Goal: Information Seeking & Learning: Learn about a topic

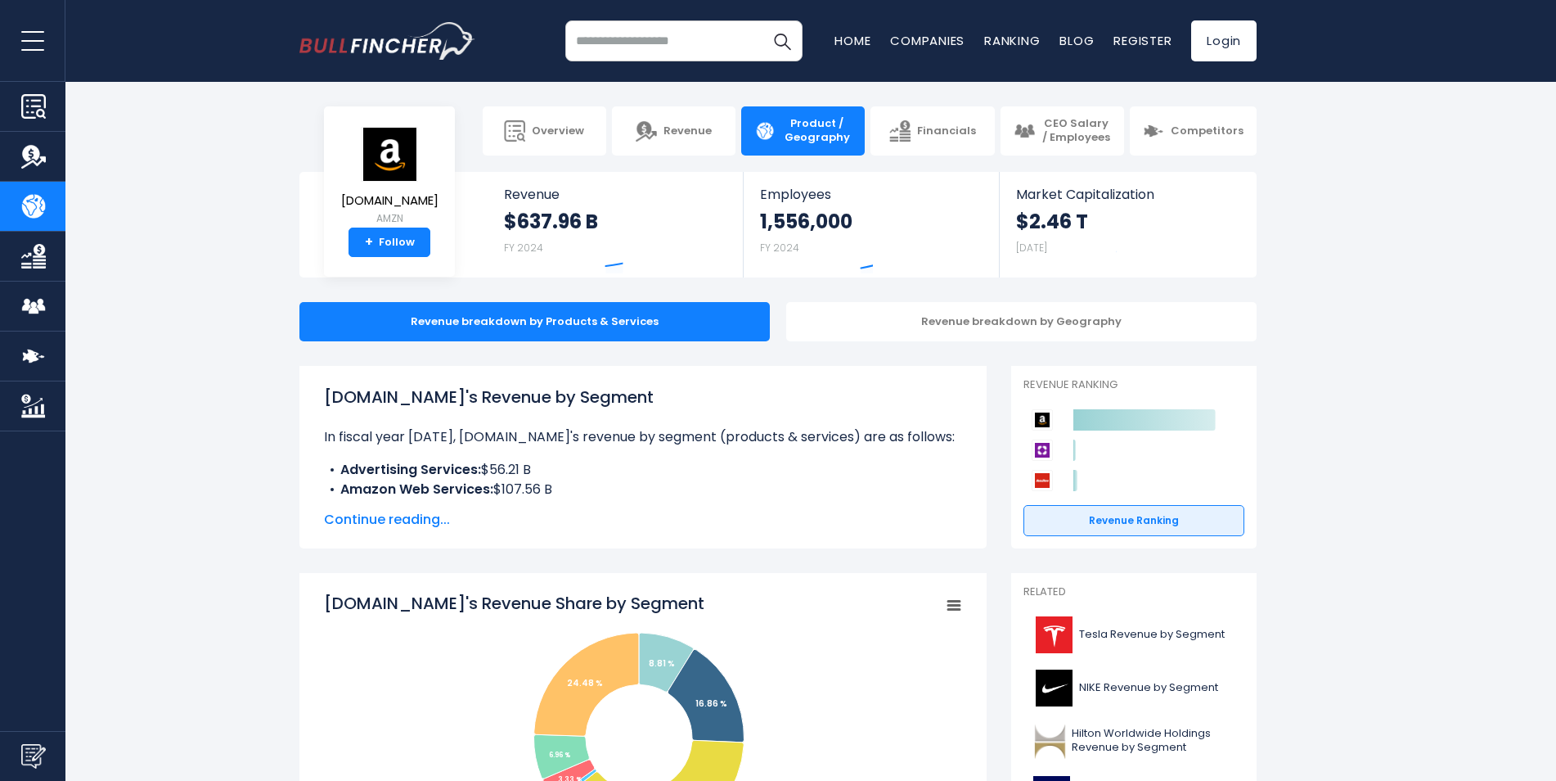
drag, startPoint x: 546, startPoint y: 470, endPoint x: 573, endPoint y: 470, distance: 27.0
click at [573, 470] on li "Advertising Services: $56.21 B" at bounding box center [643, 470] width 638 height 20
drag, startPoint x: 586, startPoint y: 490, endPoint x: 326, endPoint y: 469, distance: 260.2
click at [326, 469] on ul "Advertising Services: $56.21 B Amazon Web Services: $107.56 B Online Stores: $2…" at bounding box center [643, 528] width 638 height 137
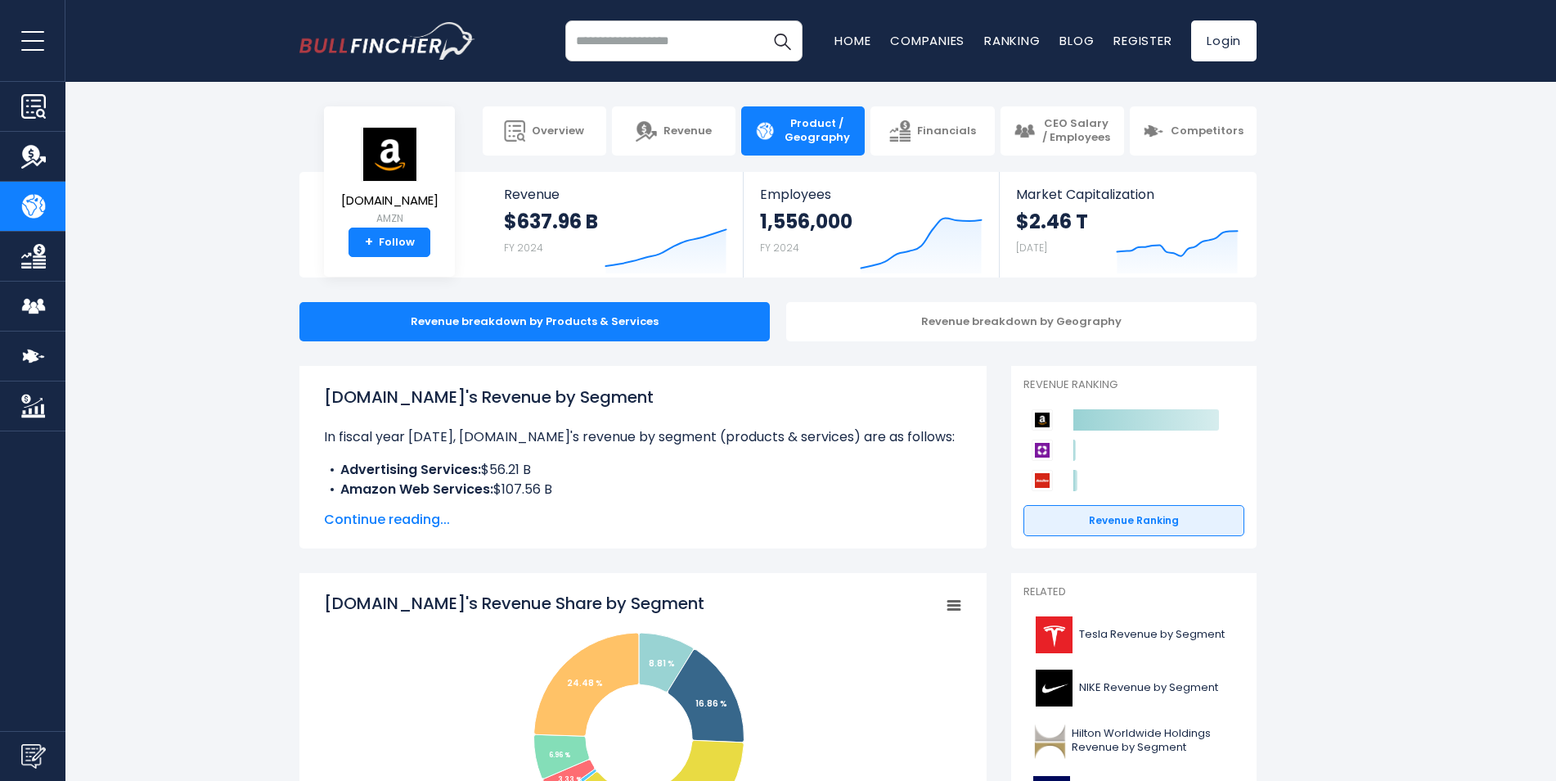
click at [326, 469] on li "Advertising Services: $56.21 B" at bounding box center [643, 470] width 638 height 20
drag, startPoint x: 442, startPoint y: 486, endPoint x: 663, endPoint y: 492, distance: 221.0
click at [663, 492] on ul "Advertising Services: $56.21 B Amazon Web Services: $107.56 B Online Stores: $2…" at bounding box center [643, 528] width 638 height 137
drag, startPoint x: 663, startPoint y: 492, endPoint x: 610, endPoint y: 491, distance: 52.4
click at [660, 491] on li "Amazon Web Services: $107.56 B" at bounding box center [643, 489] width 638 height 20
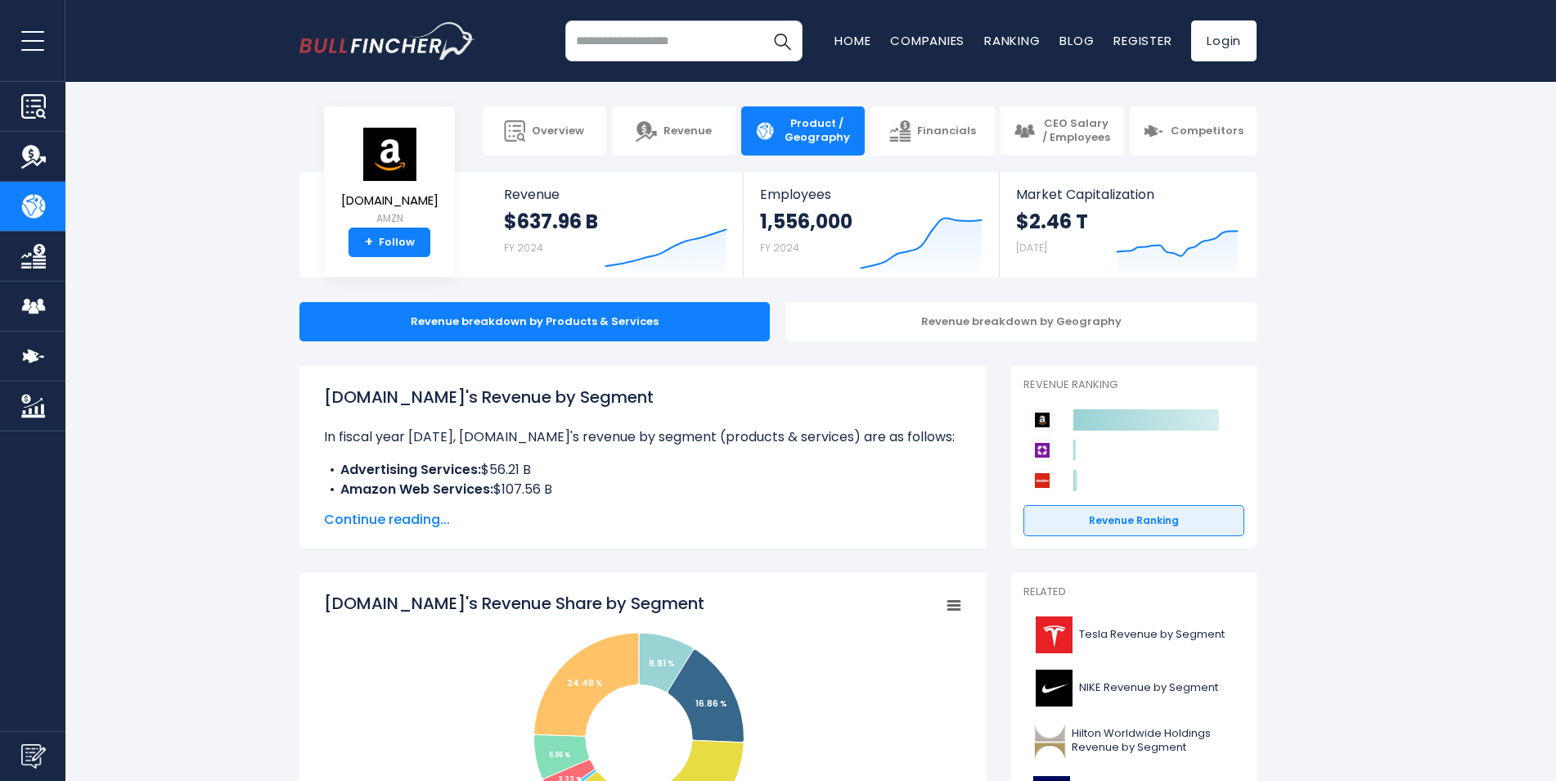
click at [397, 519] on span "Continue reading..." at bounding box center [643, 520] width 638 height 20
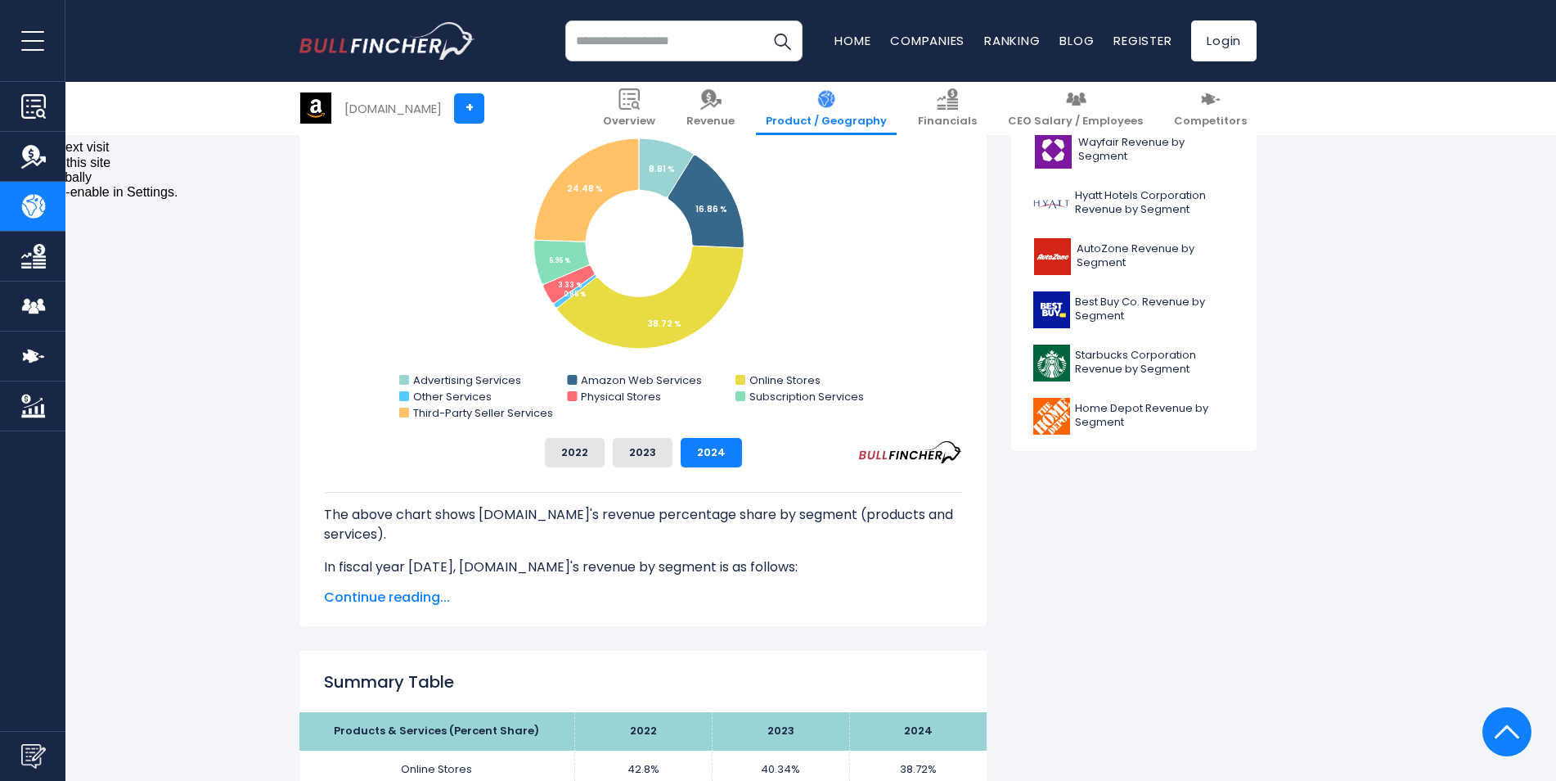
scroll to position [900, 0]
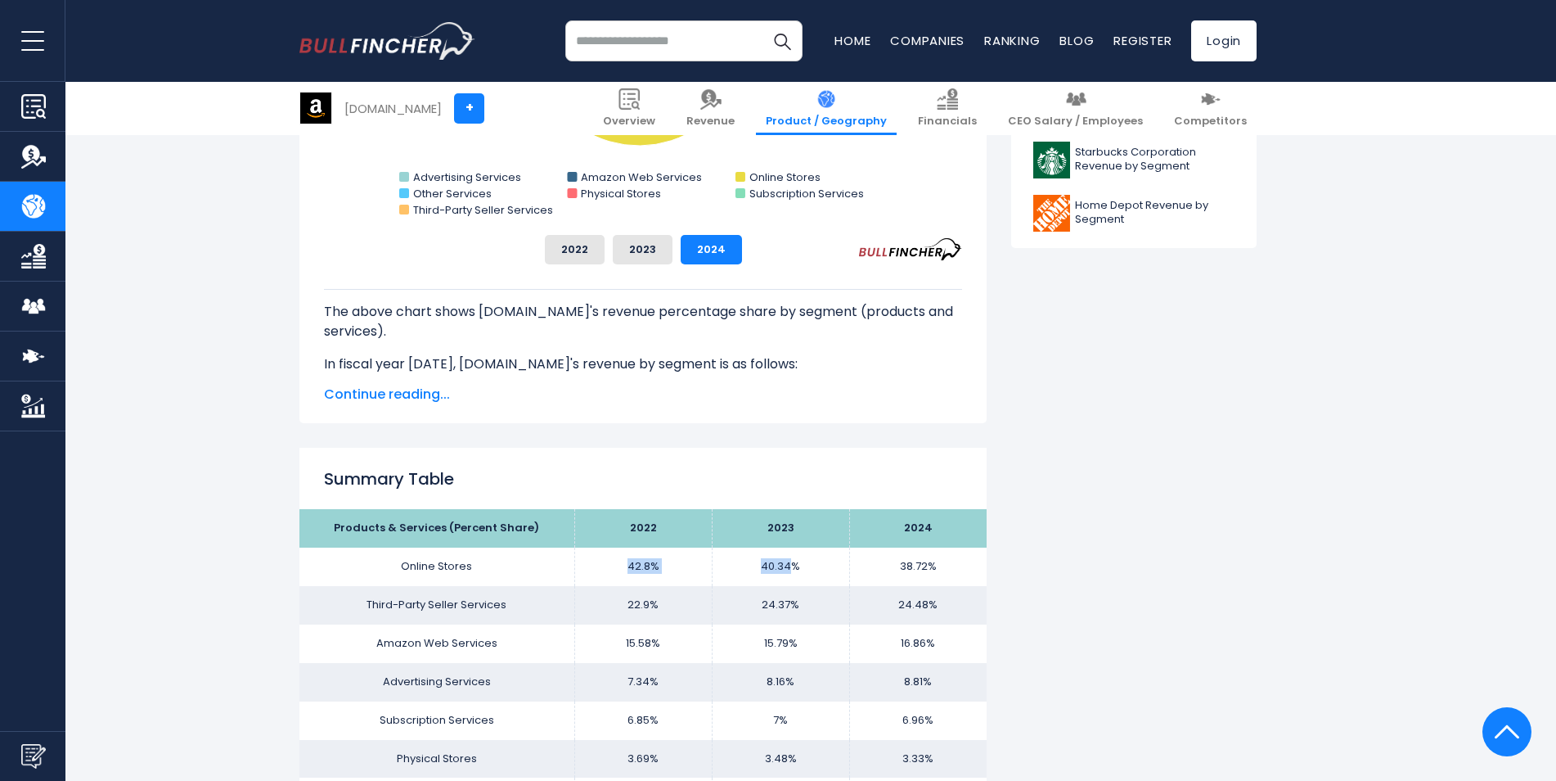
drag, startPoint x: 484, startPoint y: 568, endPoint x: 794, endPoint y: 584, distance: 310.5
click at [794, 584] on tr "Online Stores 42.8% 40.34% 38.72%" at bounding box center [642, 566] width 687 height 38
click at [794, 584] on td "40.34%" at bounding box center [780, 566] width 137 height 38
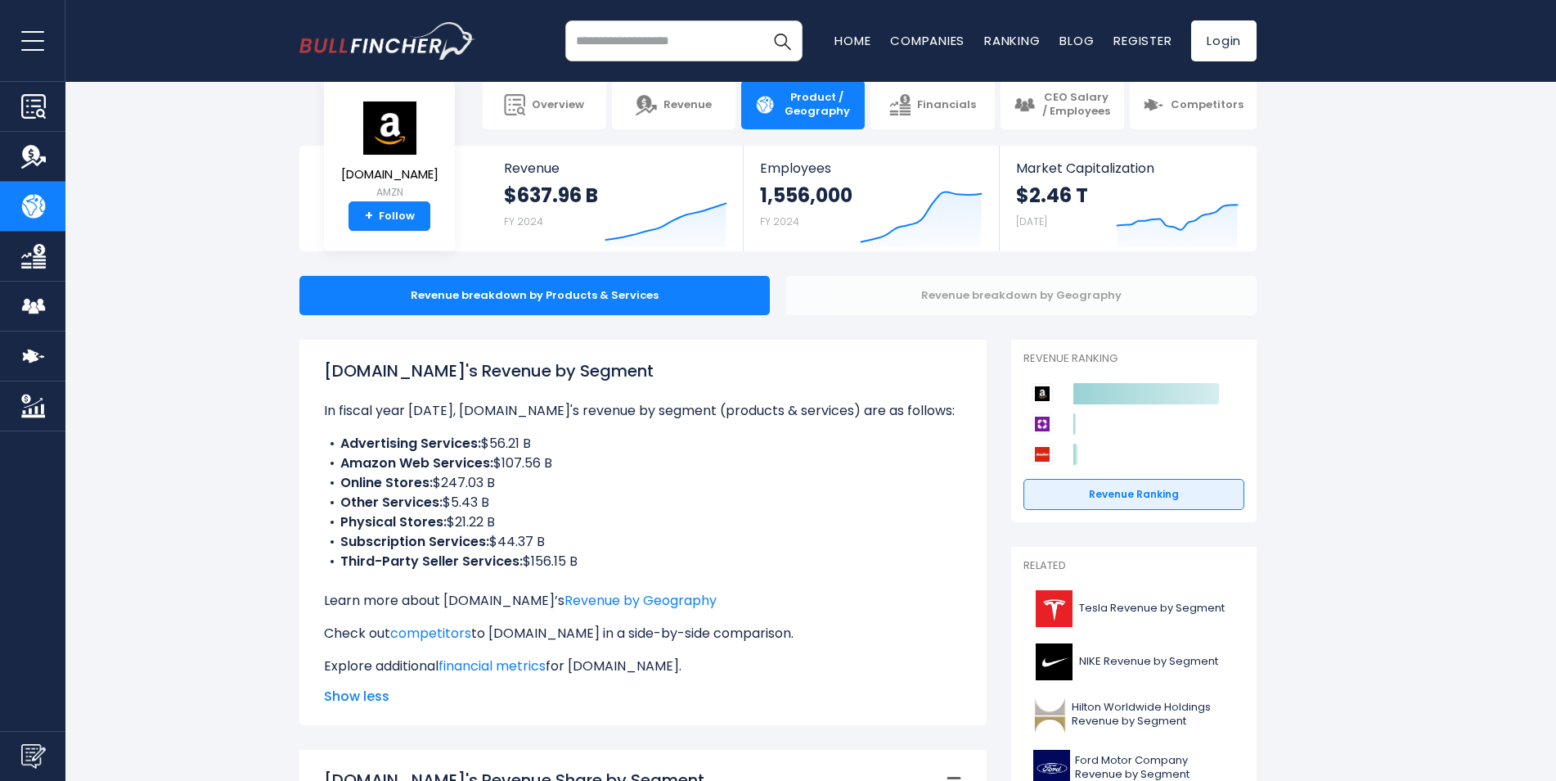
scroll to position [0, 0]
